Goal: Browse casually: Explore the website without a specific task or goal

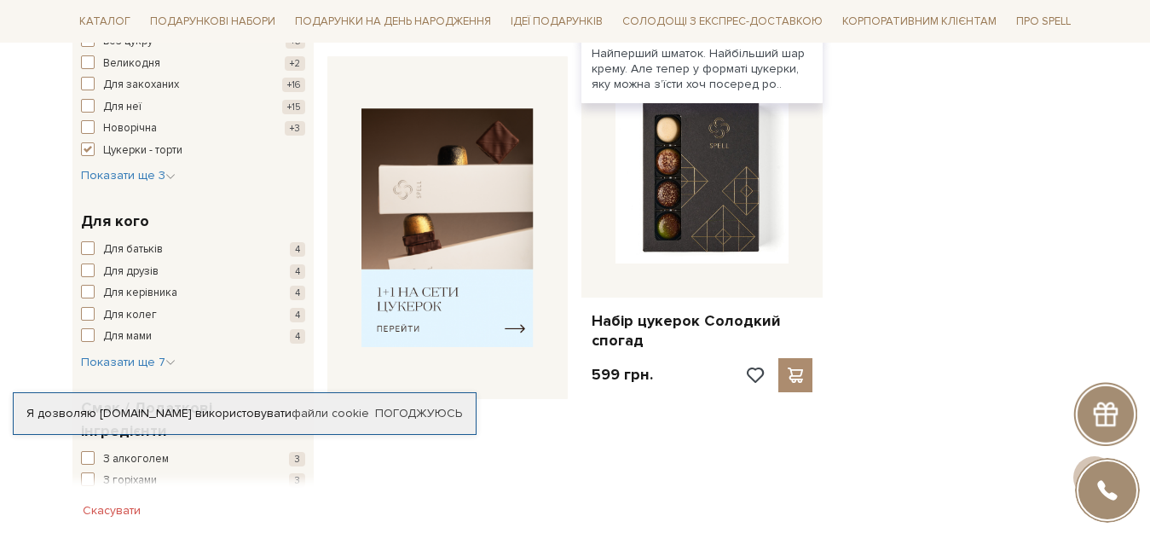
scroll to position [852, 0]
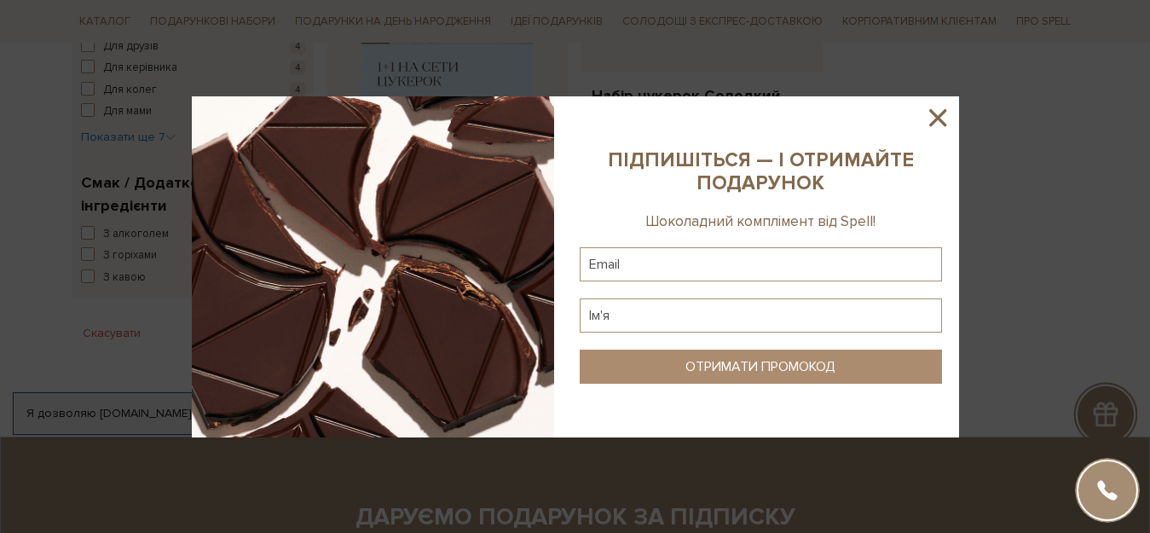
click at [941, 112] on icon at bounding box center [937, 117] width 29 height 29
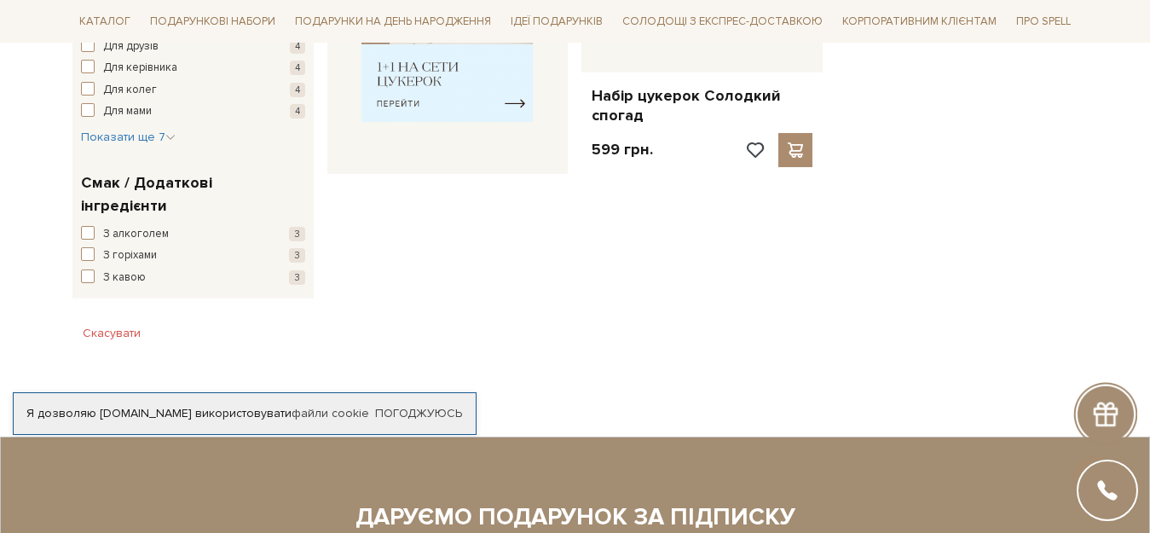
scroll to position [0, 0]
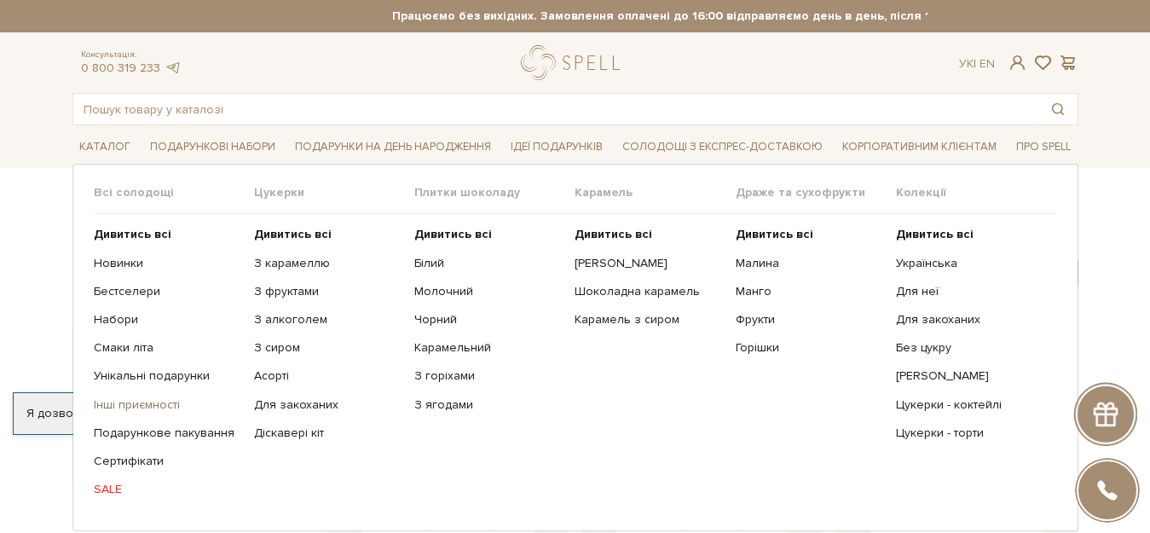
click at [139, 406] on link "Інші приємності" at bounding box center [167, 404] width 147 height 15
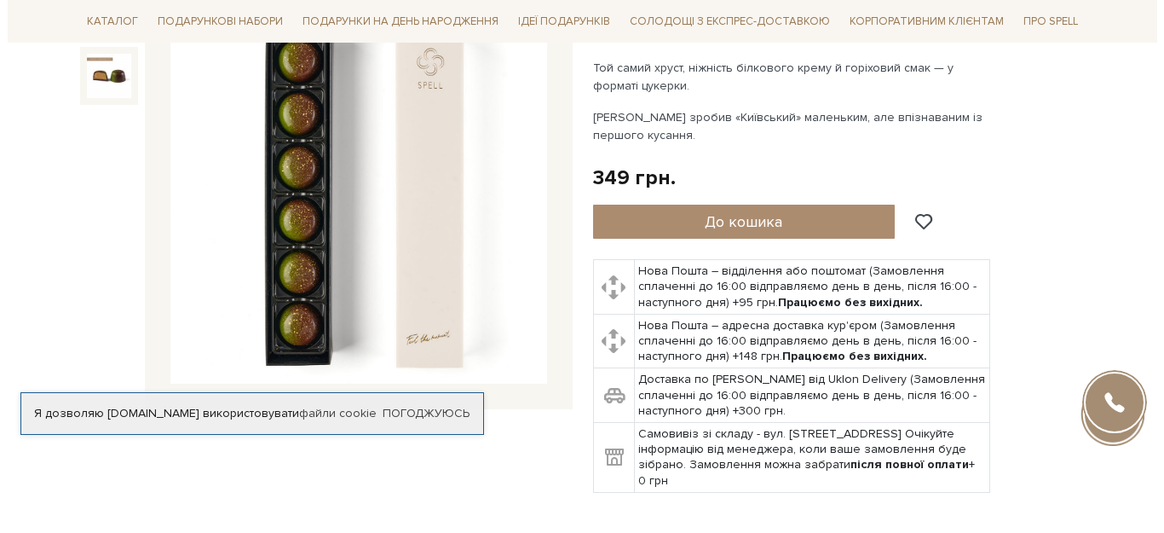
scroll to position [108, 0]
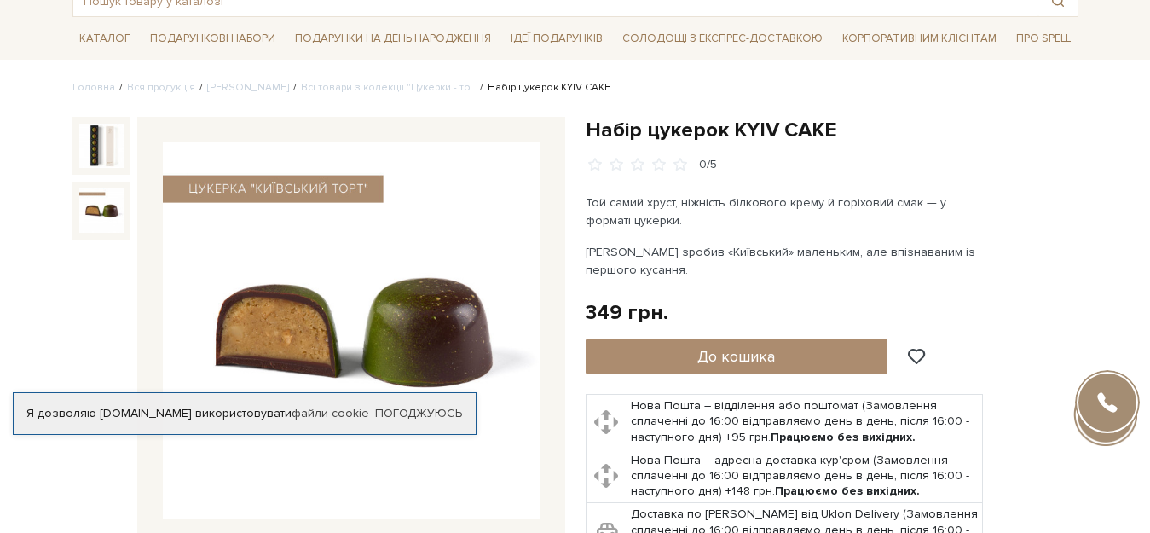
click at [94, 205] on img at bounding box center [101, 210] width 44 height 44
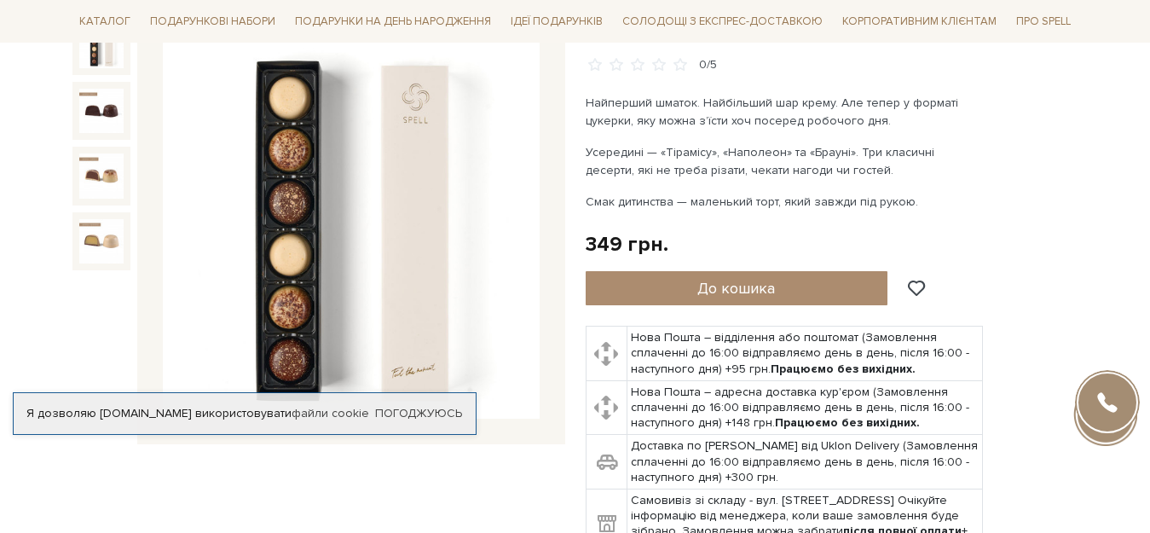
scroll to position [239, 0]
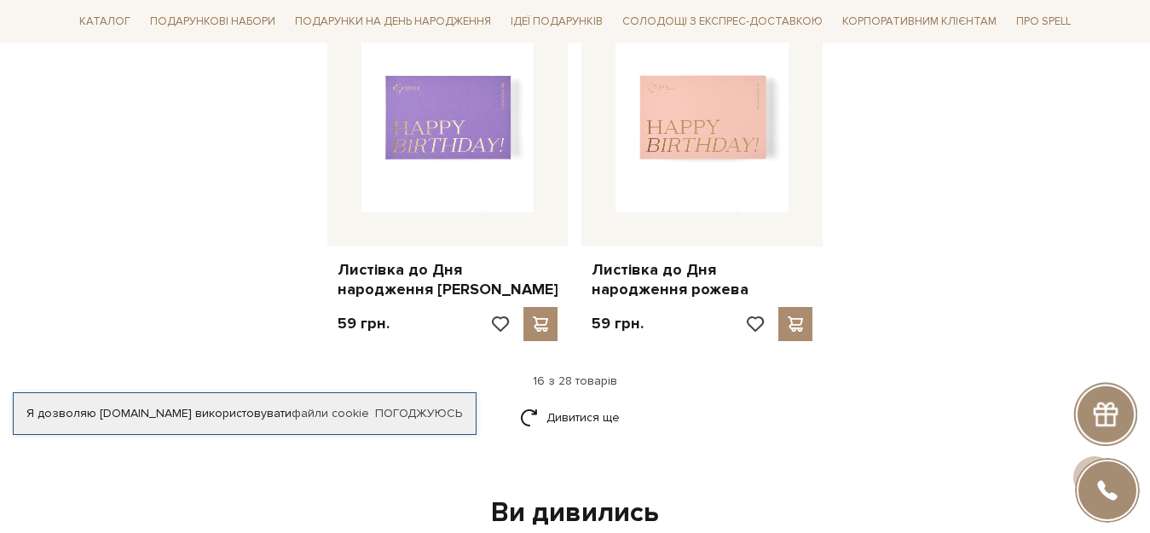
scroll to position [2205, 0]
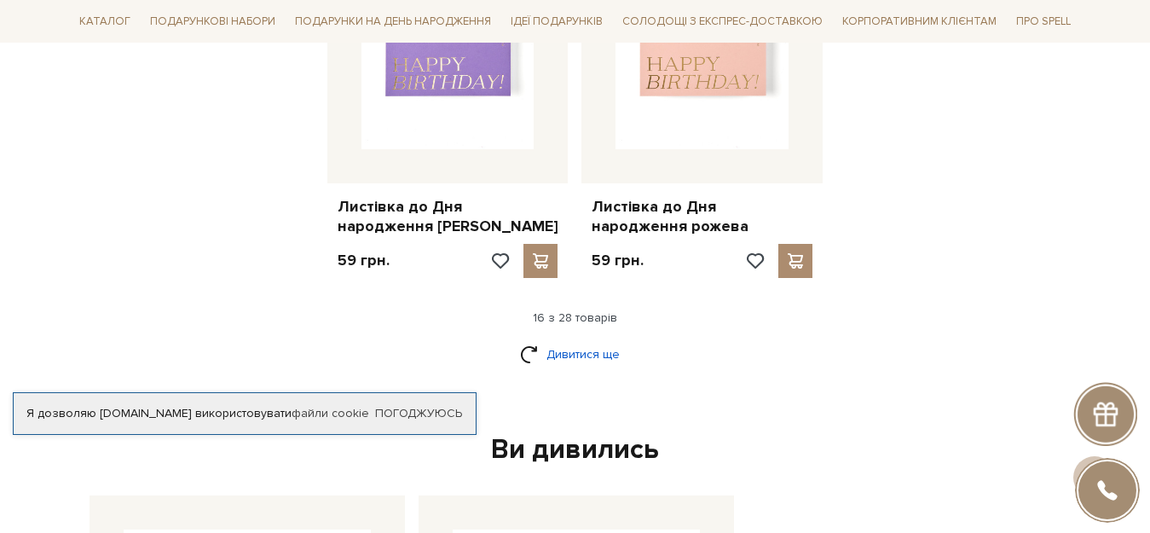
click at [550, 349] on link "Дивитися ще" at bounding box center [575, 354] width 111 height 30
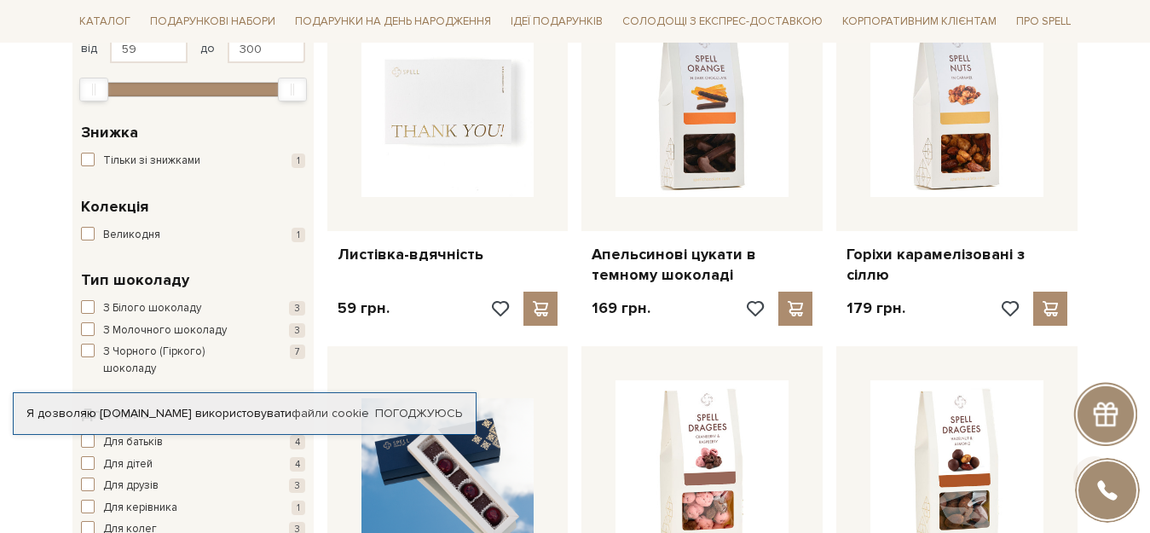
scroll to position [0, 0]
